Goal: Task Accomplishment & Management: Use online tool/utility

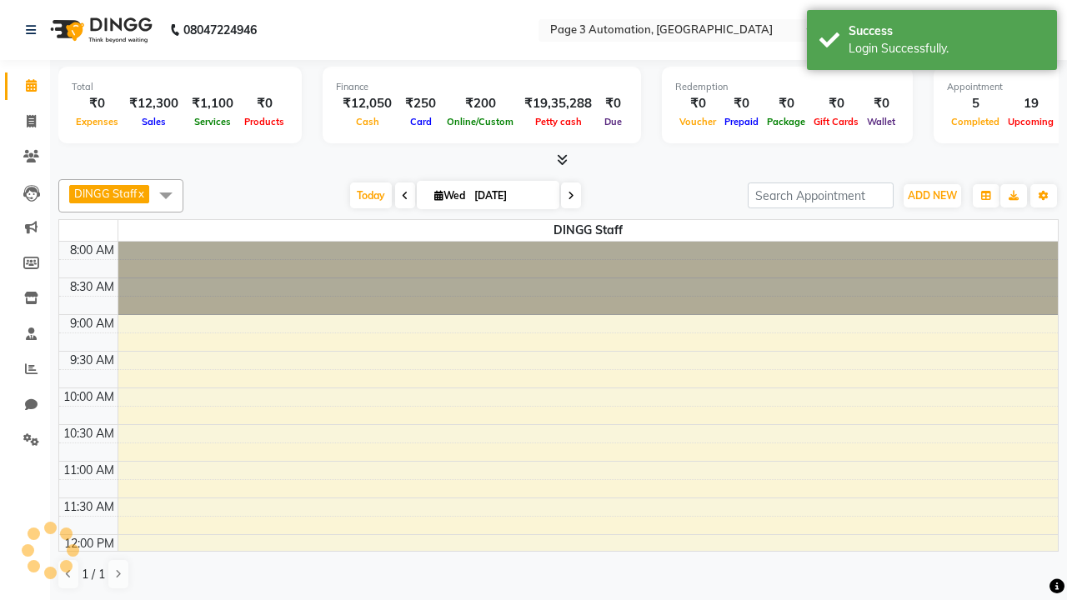
select select "en"
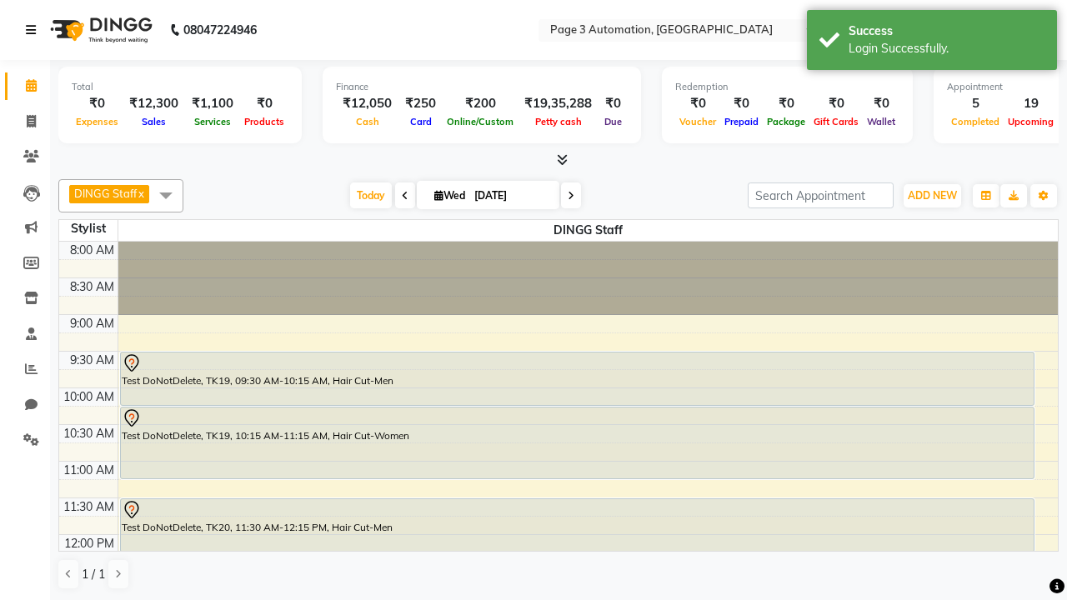
click at [34, 30] on icon at bounding box center [31, 30] width 10 height 12
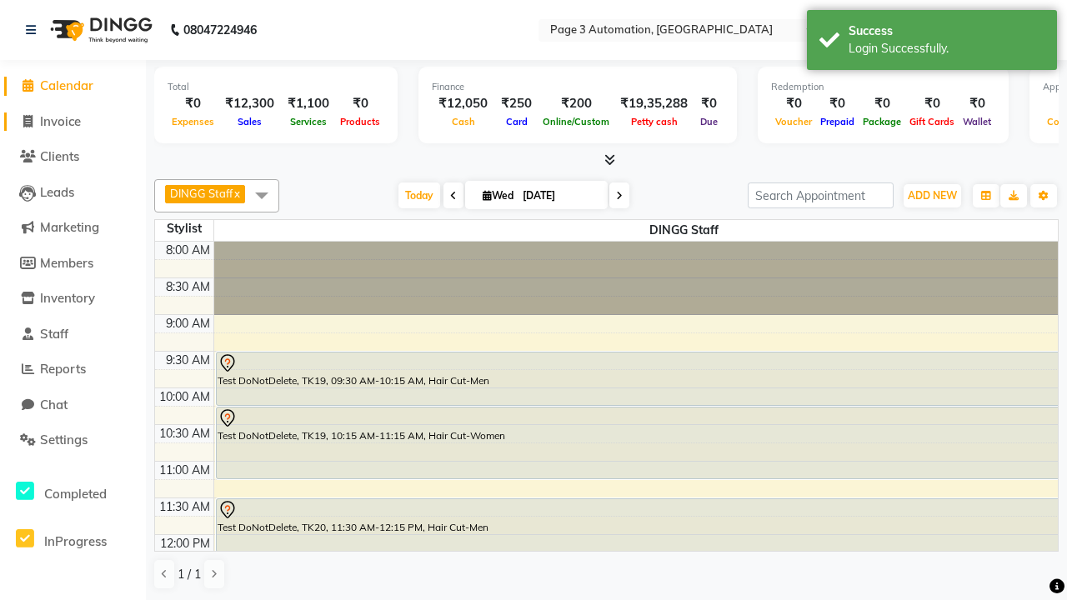
click at [73, 121] on span "Invoice" at bounding box center [60, 121] width 41 height 16
select select "service"
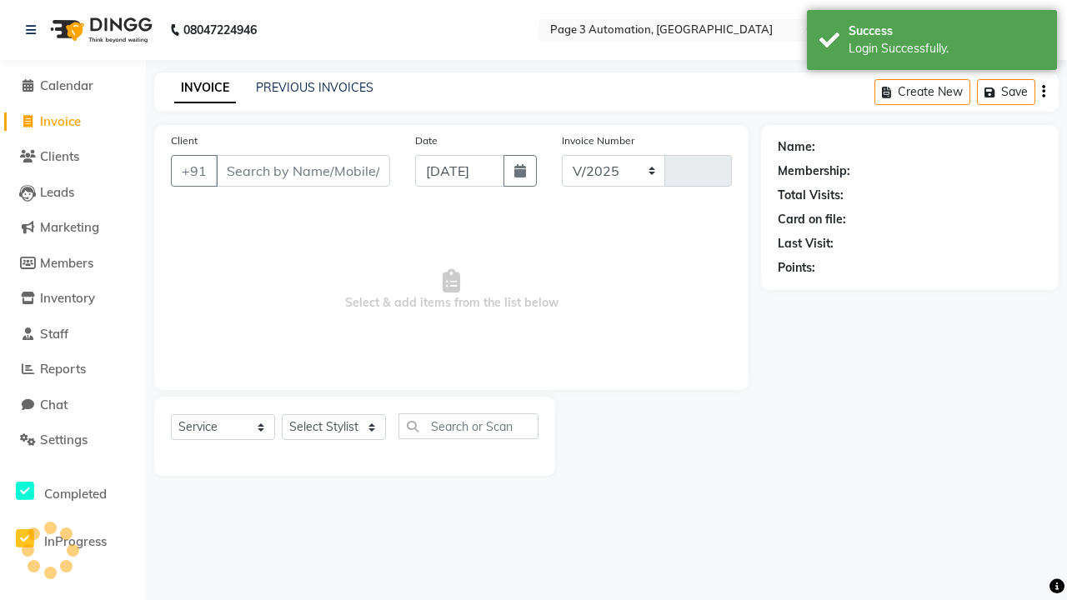
select select "2774"
type input "10050"
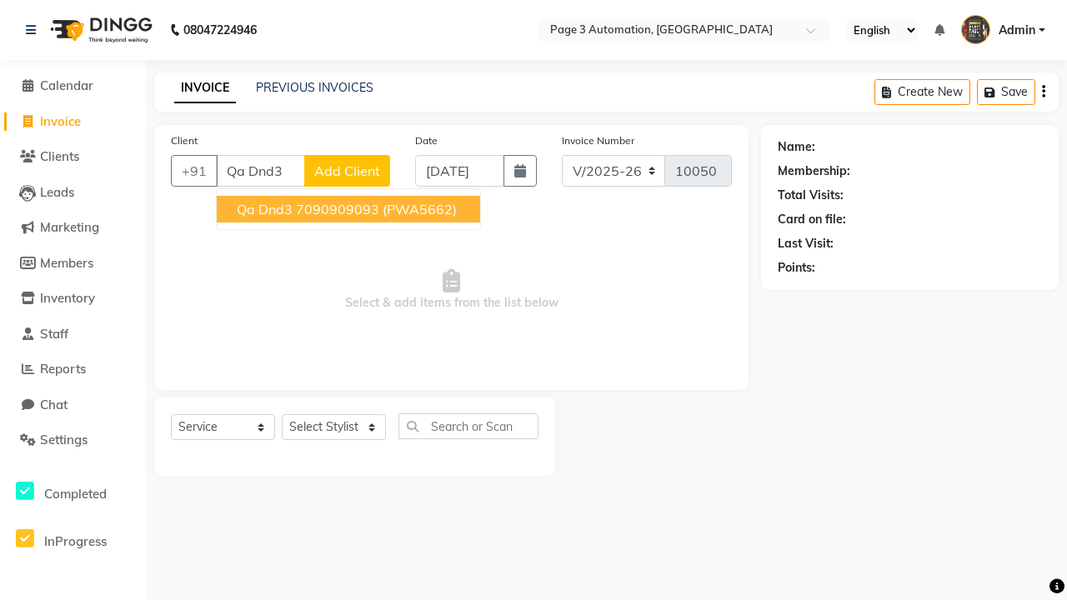
click at [350, 209] on ngb-highlight "7090909093" at bounding box center [337, 209] width 83 height 17
type input "7090909093"
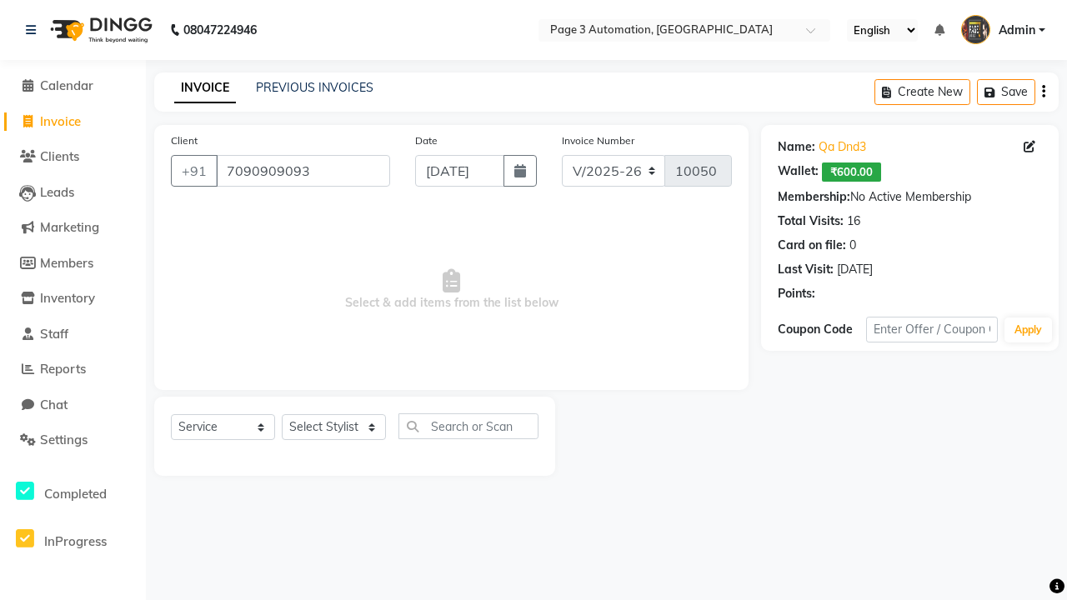
select select "product"
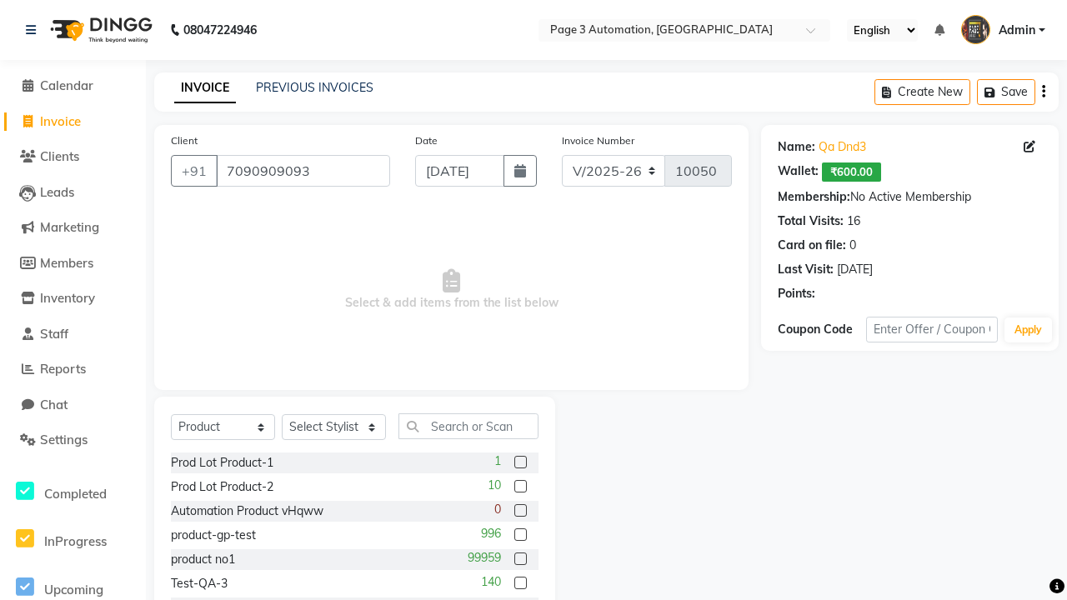
select select "71572"
click at [520, 463] on label at bounding box center [521, 462] width 13 height 13
click at [520, 463] on input "checkbox" at bounding box center [520, 463] width 11 height 11
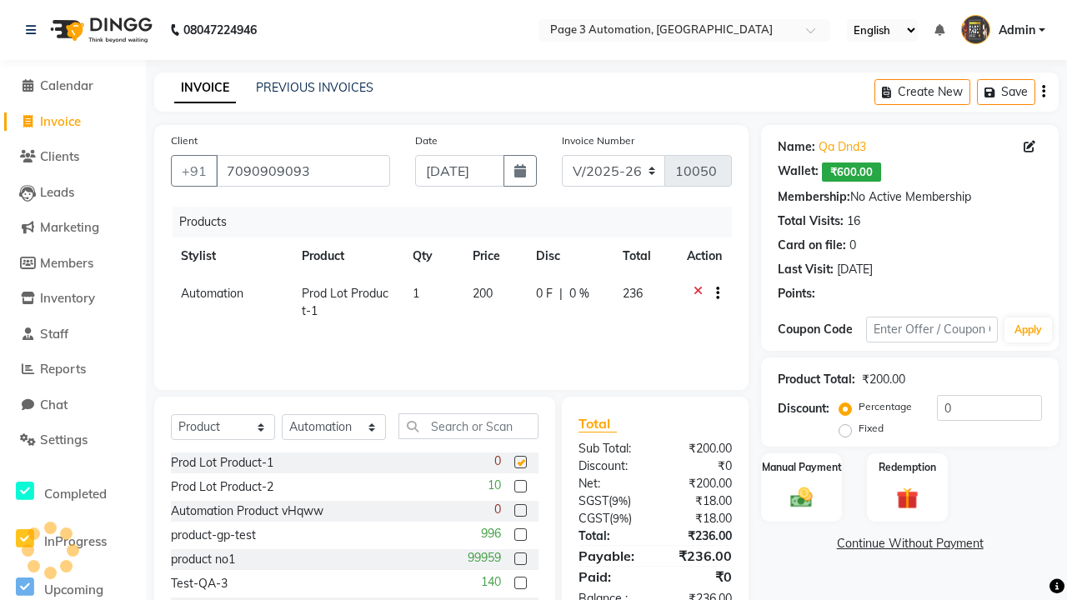
checkbox input "false"
click at [801, 467] on label "Manual Payment" at bounding box center [802, 467] width 83 height 16
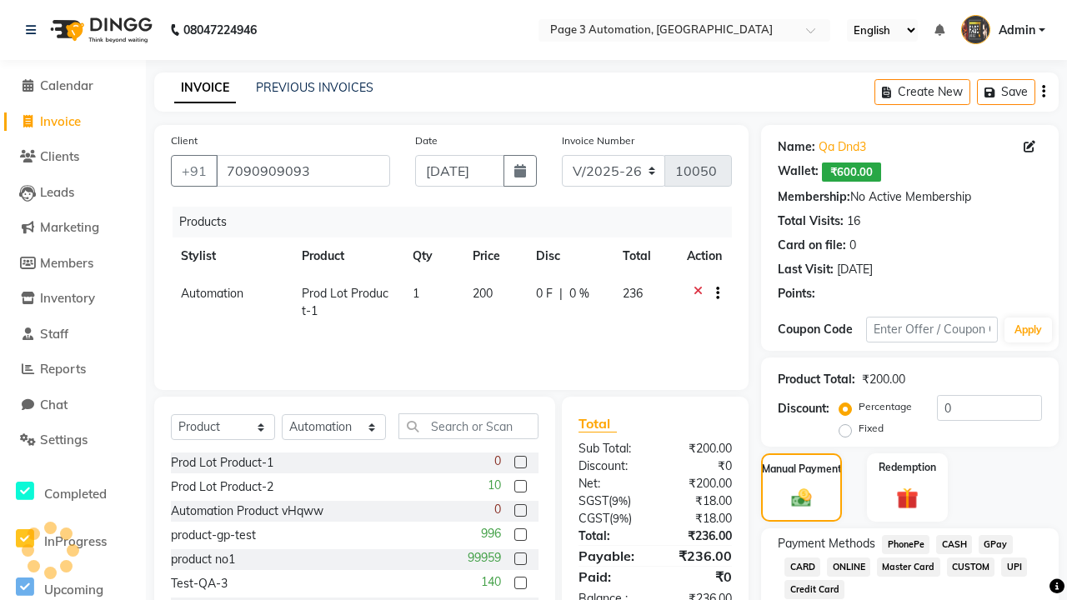
click at [954, 545] on span "CASH" at bounding box center [955, 544] width 36 height 19
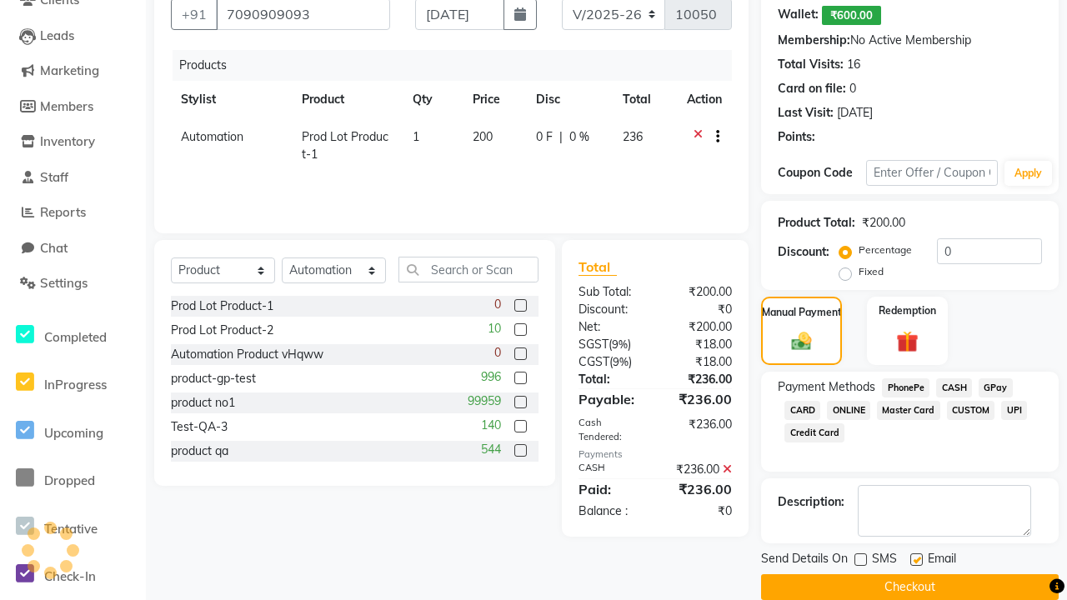
click at [917, 560] on label at bounding box center [917, 560] width 13 height 13
click at [917, 560] on input "checkbox" at bounding box center [916, 560] width 11 height 11
checkbox input "false"
click at [910, 587] on button "Checkout" at bounding box center [910, 588] width 298 height 26
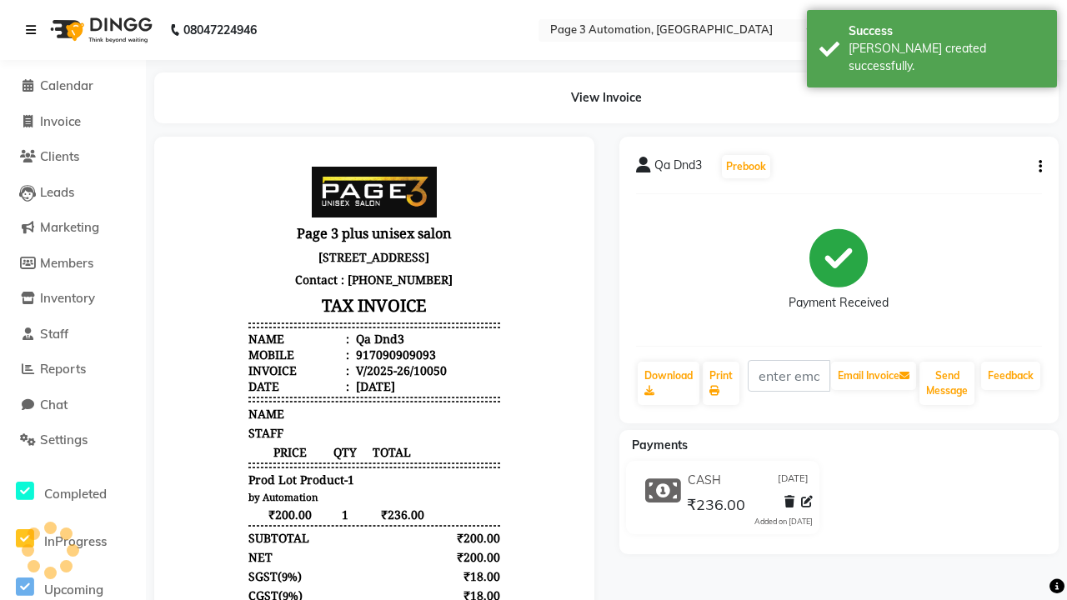
click at [932, 43] on div "[PERSON_NAME] created successfully." at bounding box center [947, 57] width 196 height 35
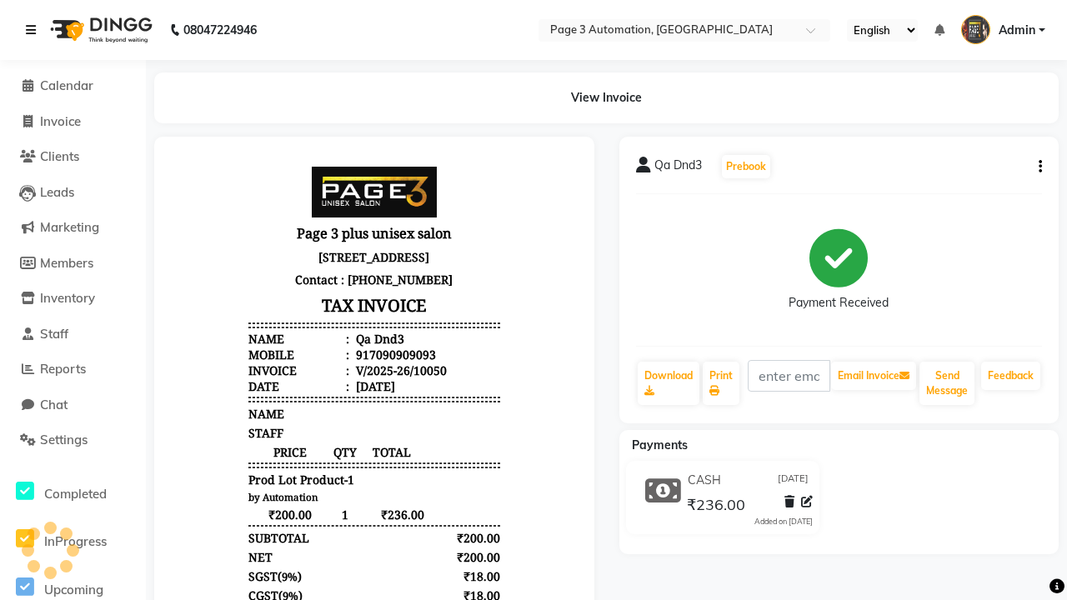
click at [34, 30] on icon at bounding box center [31, 30] width 10 height 12
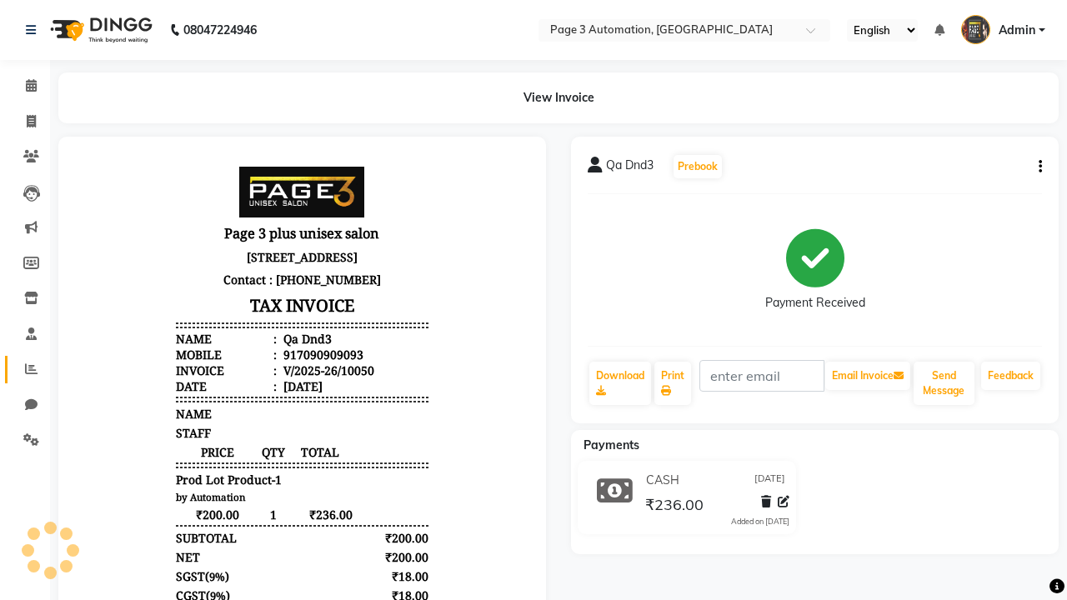
click at [25, 369] on icon at bounding box center [31, 369] width 13 height 13
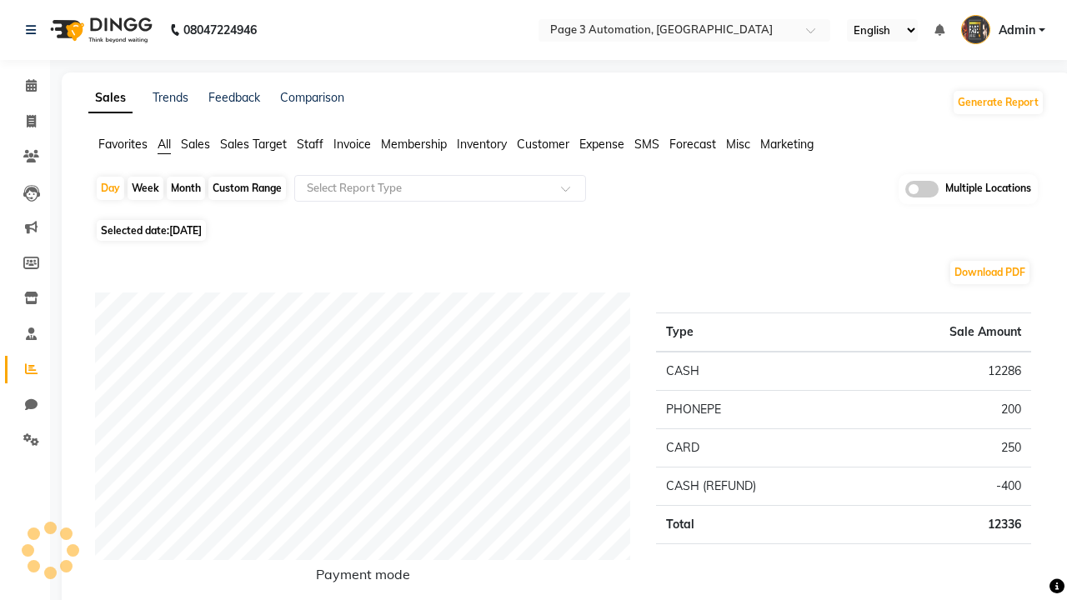
type input "Product sales"
